Goal: Transaction & Acquisition: Download file/media

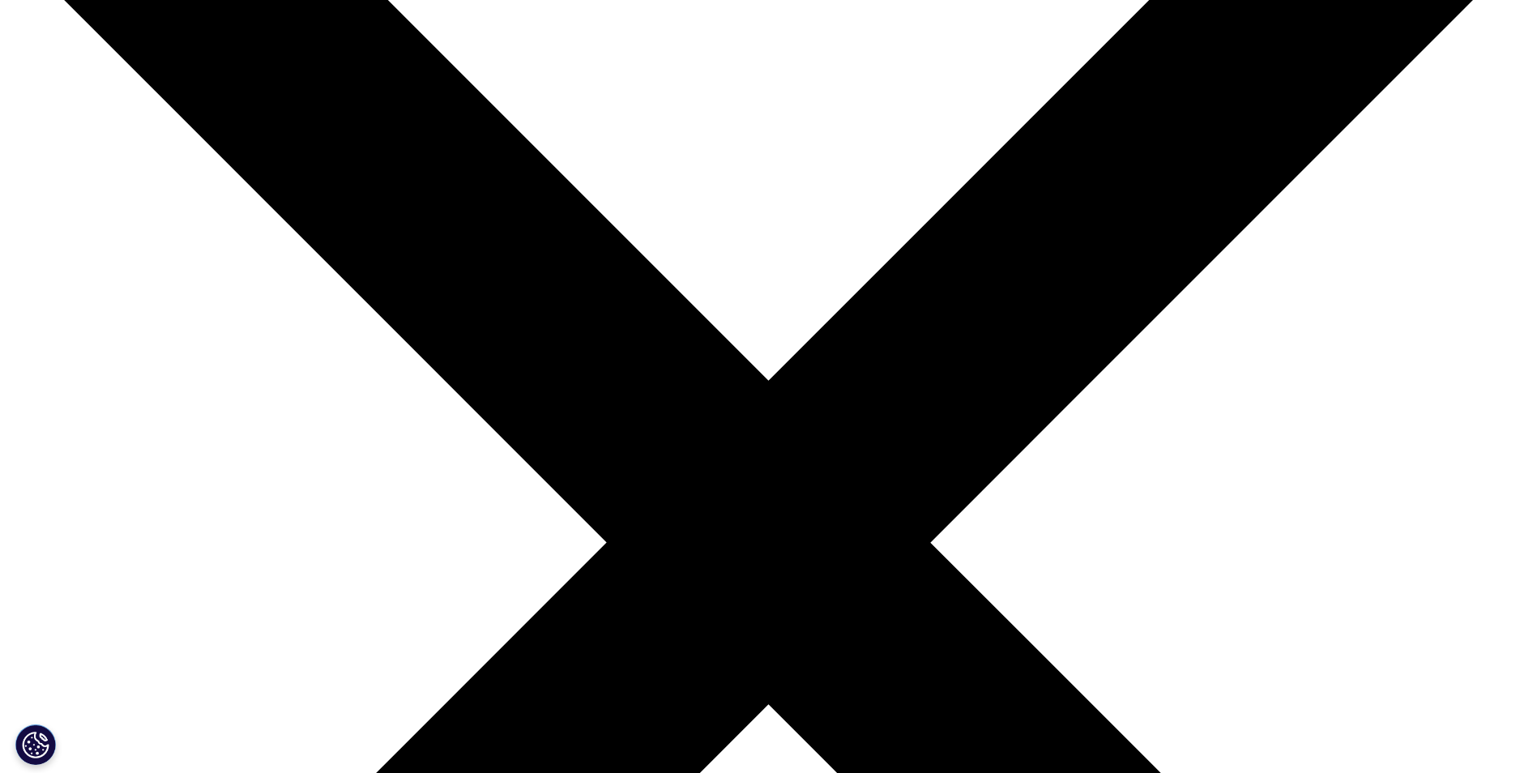
scroll to position [324, 0]
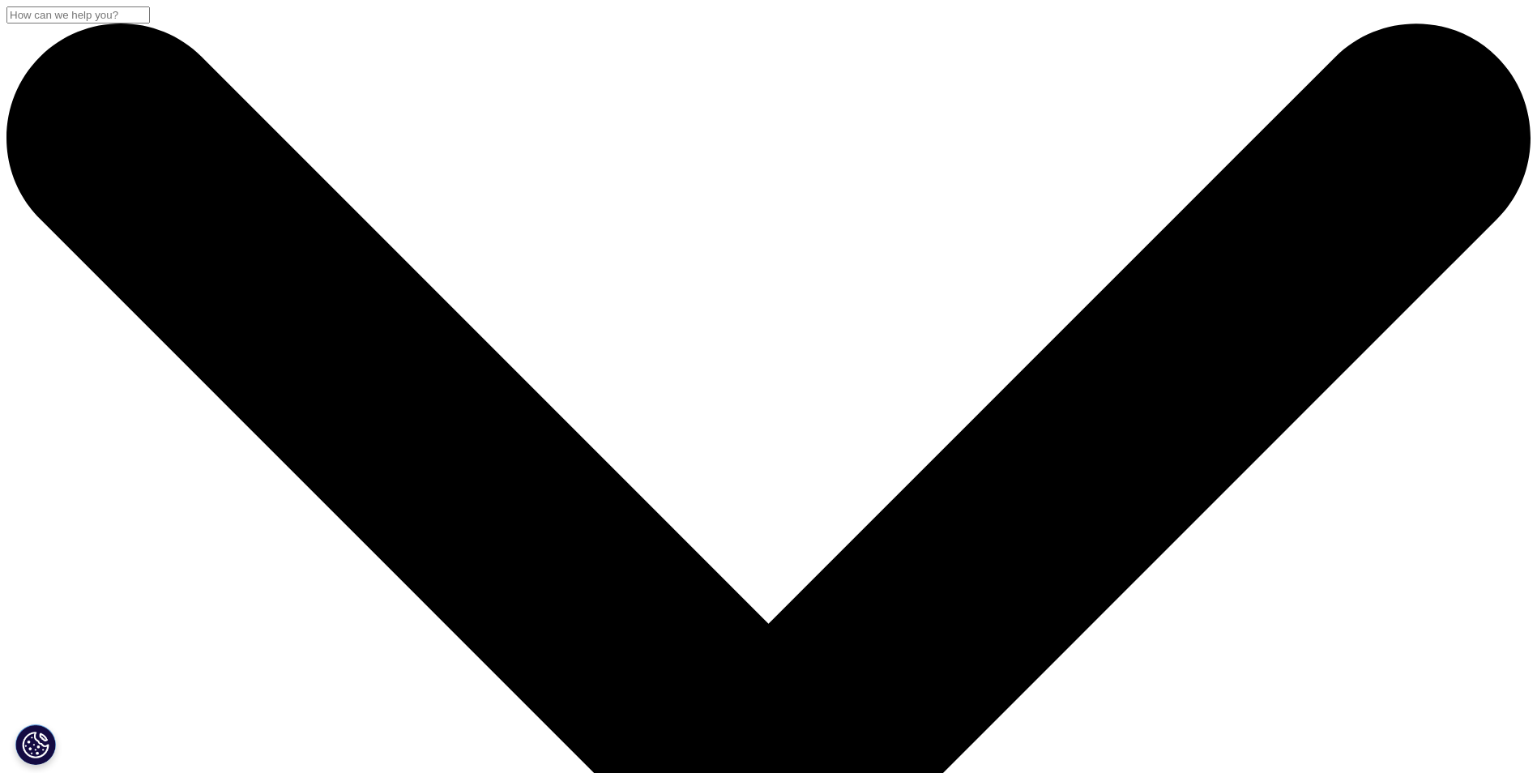
scroll to position [774, 0]
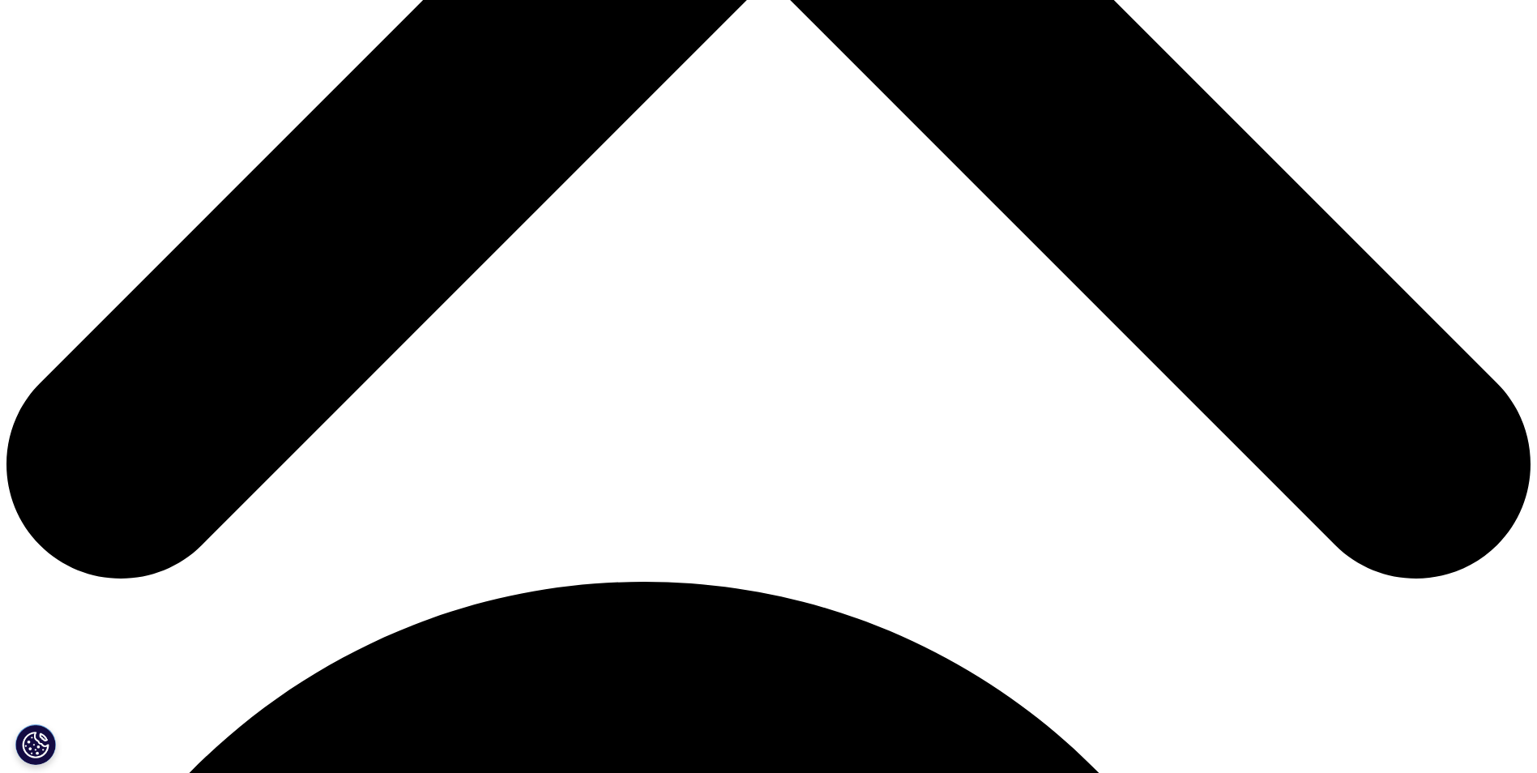
scroll to position [888, 0]
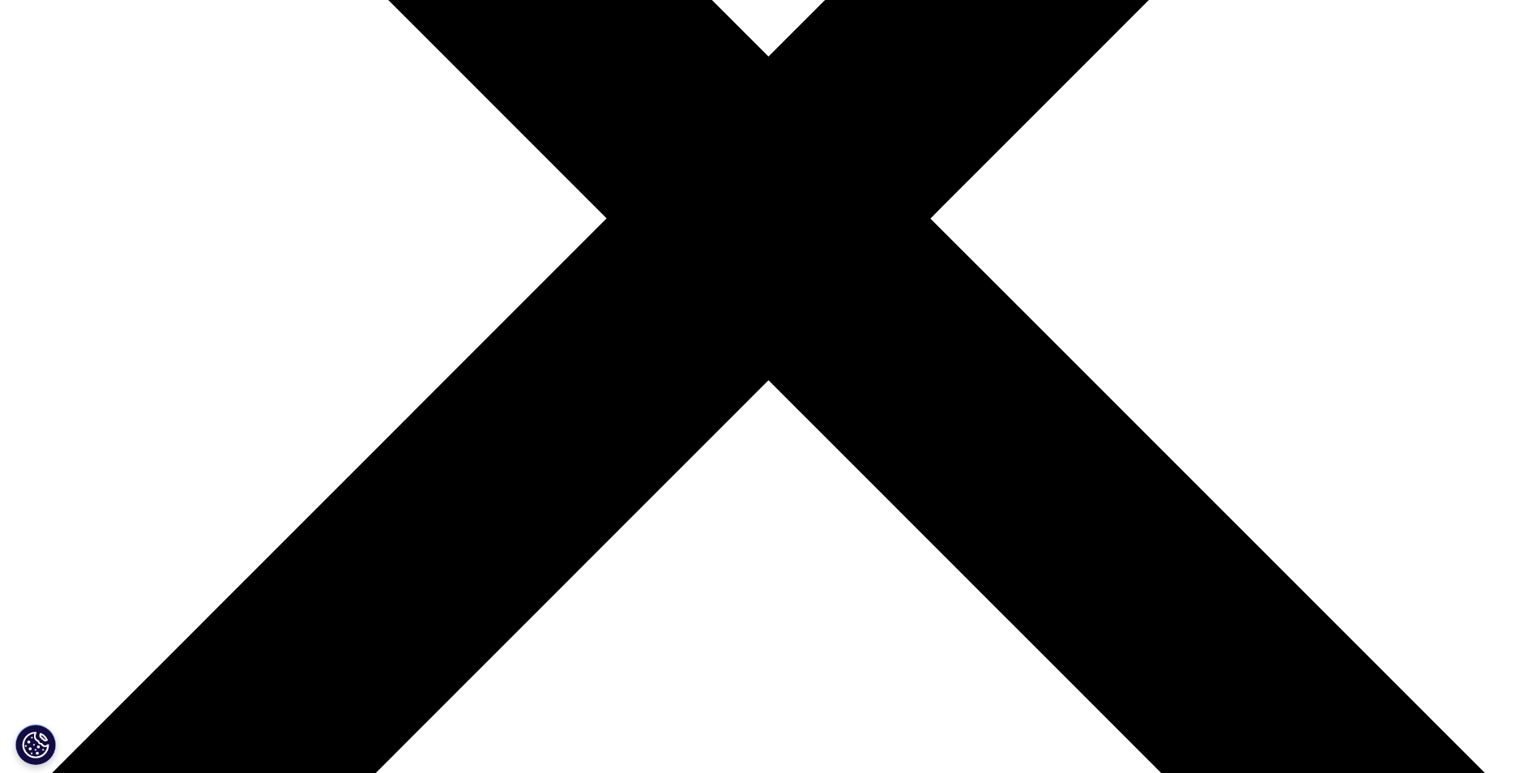
scroll to position [891, 0]
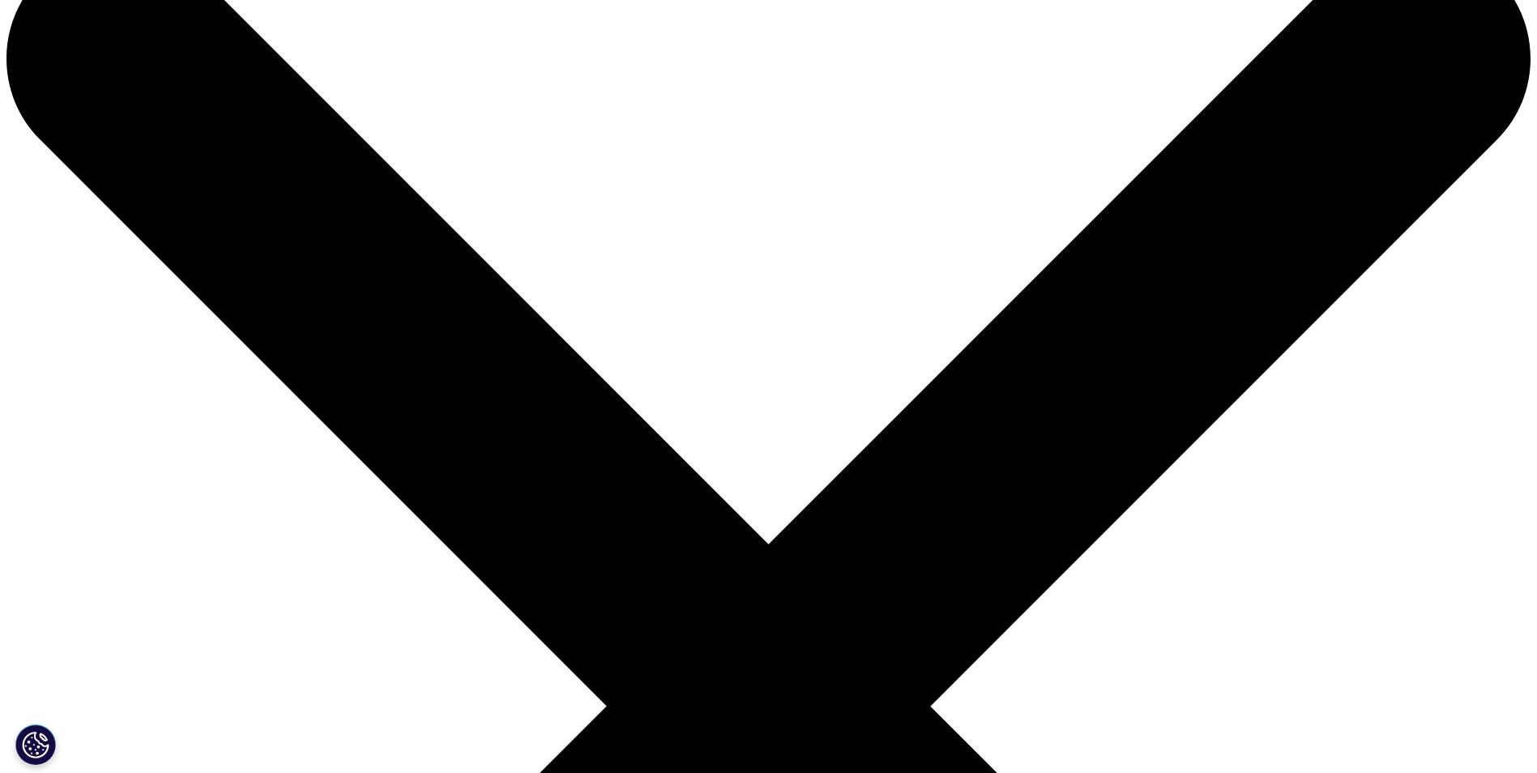
scroll to position [150, 956]
